Goal: Navigation & Orientation: Find specific page/section

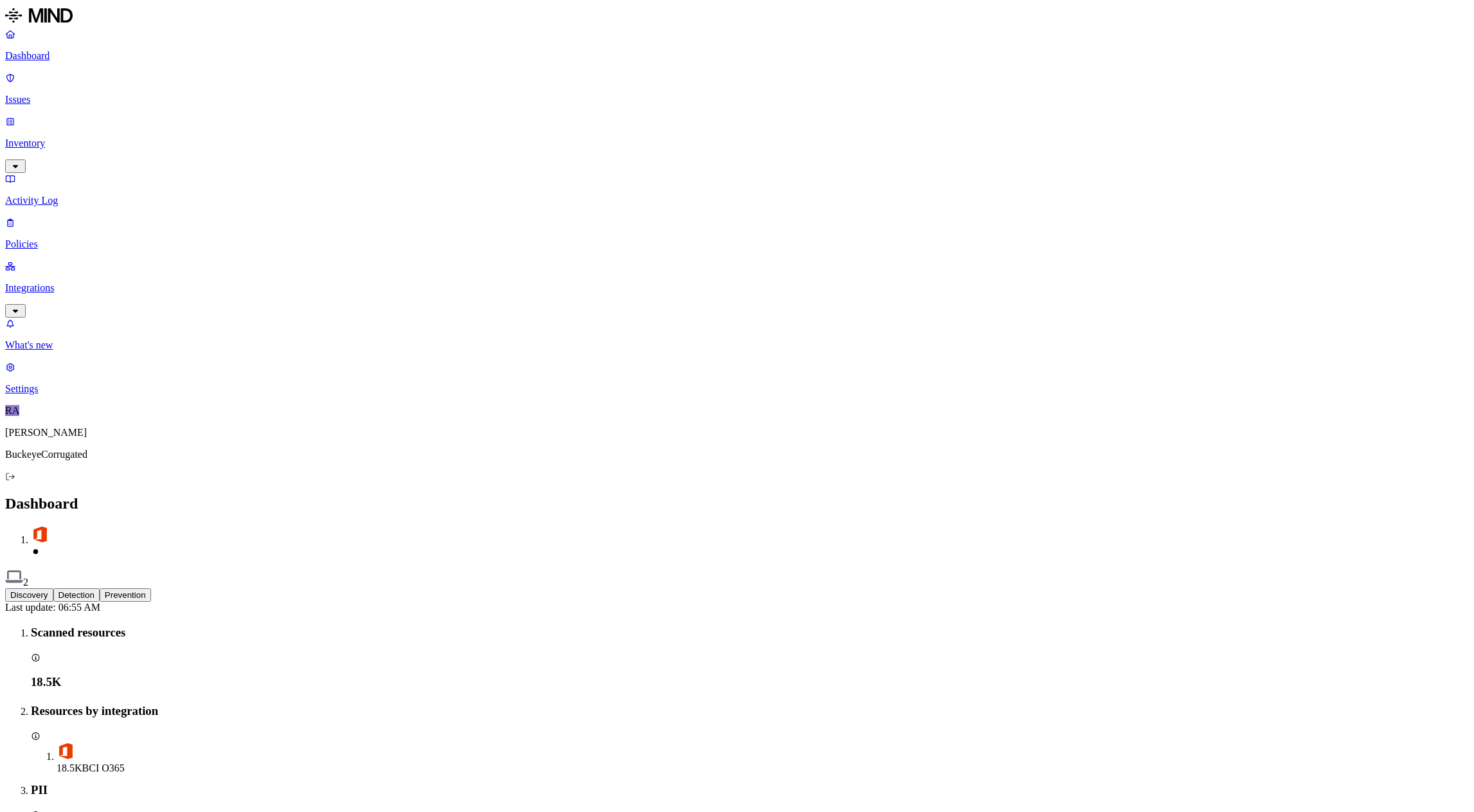
click at [73, 57] on p "Dashboard" at bounding box center [737, 56] width 1464 height 12
click at [61, 282] on p "Integrations" at bounding box center [737, 288] width 1464 height 12
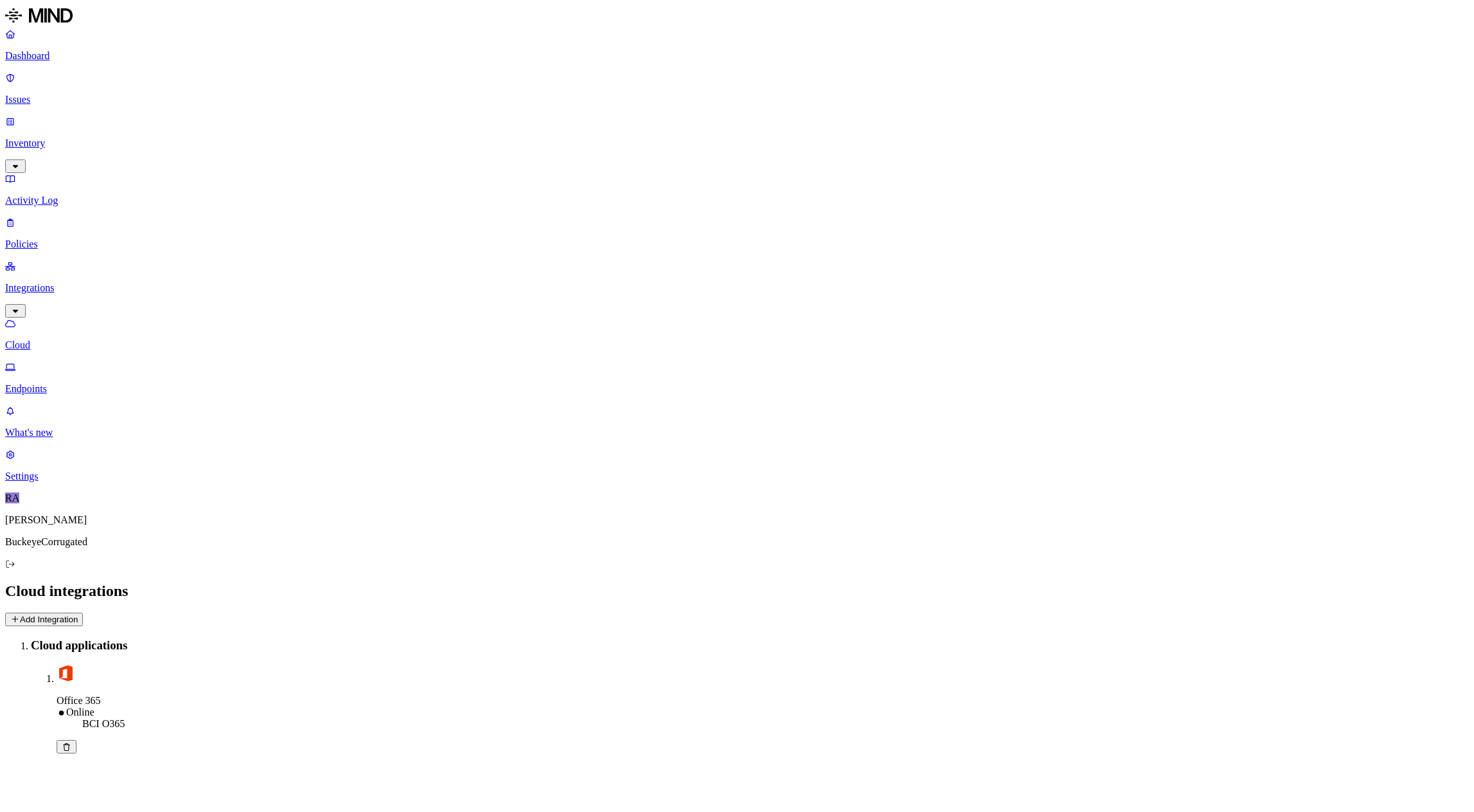
click at [61, 383] on p "Endpoints" at bounding box center [737, 388] width 1464 height 12
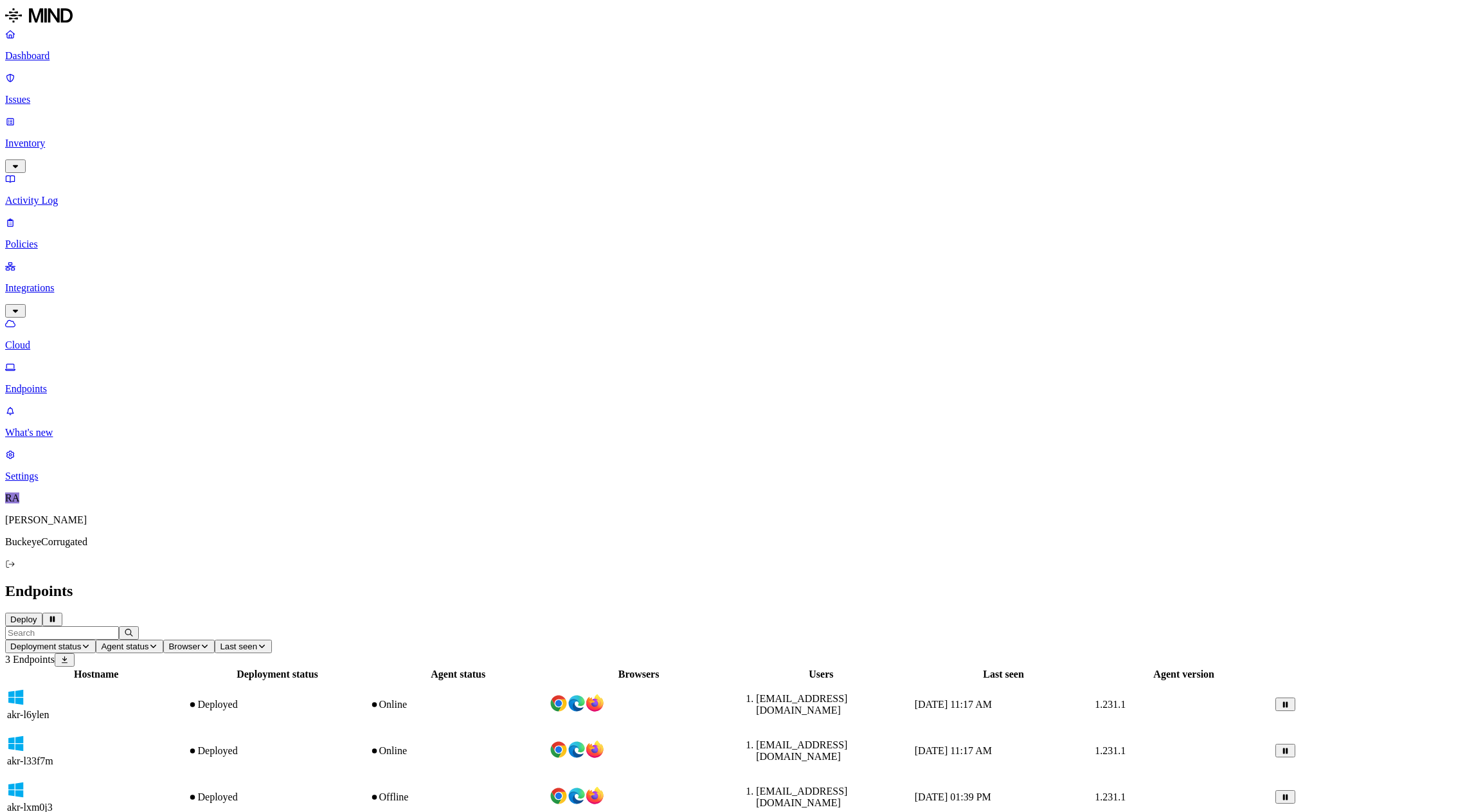
click at [57, 340] on p "Cloud" at bounding box center [737, 345] width 1464 height 12
